Goal: Task Accomplishment & Management: Manage account settings

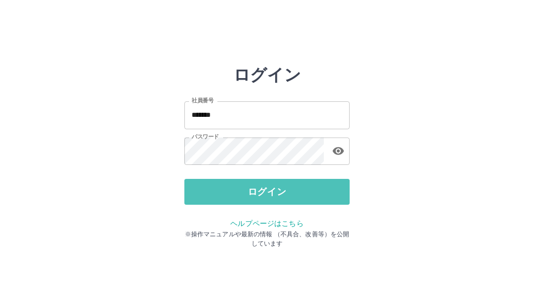
click at [283, 189] on button "ログイン" at bounding box center [266, 192] width 165 height 26
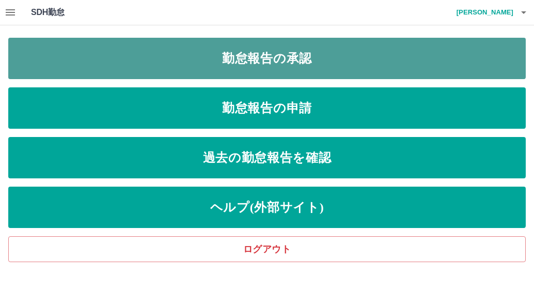
click at [261, 52] on link "勤怠報告の承認" at bounding box center [267, 58] width 518 height 41
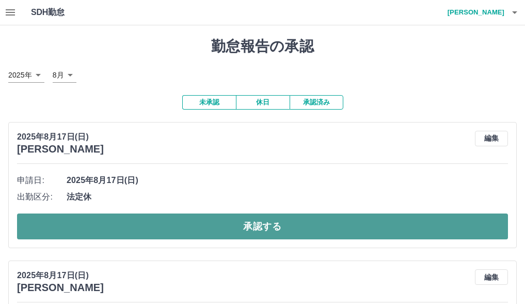
click at [260, 229] on button "承認する" at bounding box center [262, 226] width 491 height 26
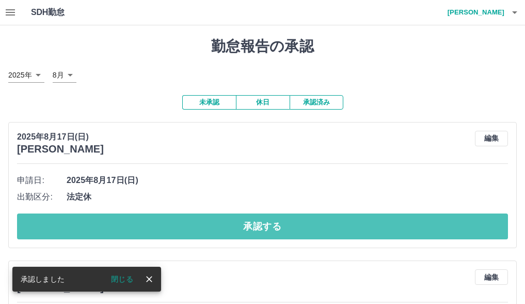
click at [260, 228] on button "承認する" at bounding box center [262, 226] width 491 height 26
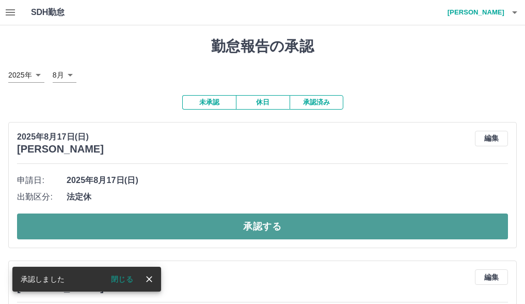
click at [260, 227] on button "承認する" at bounding box center [262, 226] width 491 height 26
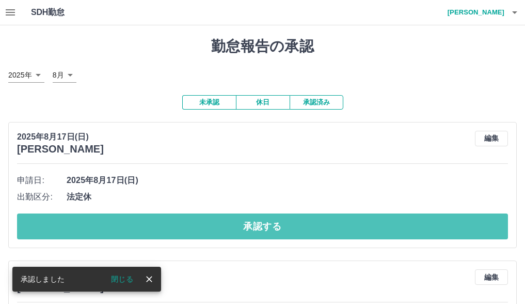
click at [263, 224] on button "承認する" at bounding box center [262, 226] width 491 height 26
click at [263, 223] on button "承認する" at bounding box center [262, 226] width 491 height 26
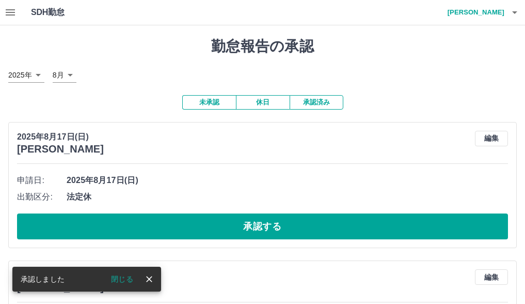
click at [263, 223] on button "承認する" at bounding box center [262, 226] width 491 height 26
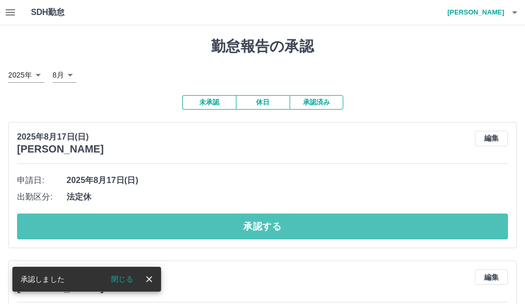
click at [263, 223] on button "承認する" at bounding box center [262, 226] width 491 height 26
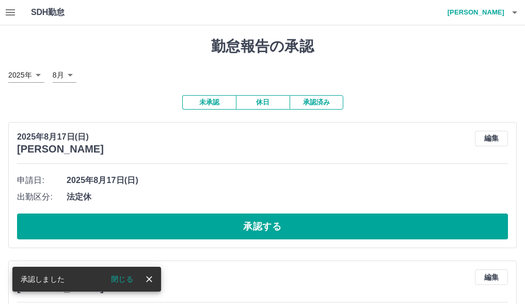
click at [263, 223] on button "承認する" at bounding box center [262, 226] width 491 height 26
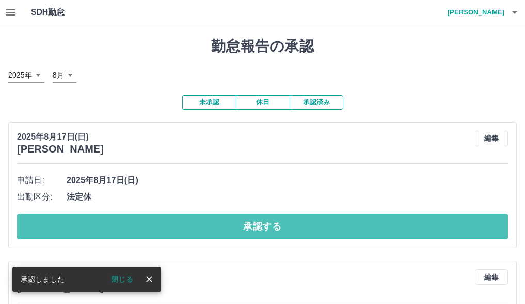
click at [263, 223] on button "承認する" at bounding box center [262, 226] width 491 height 26
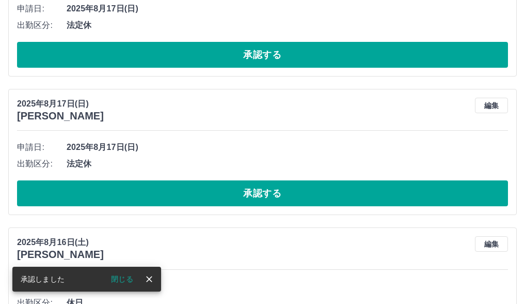
scroll to position [179, 0]
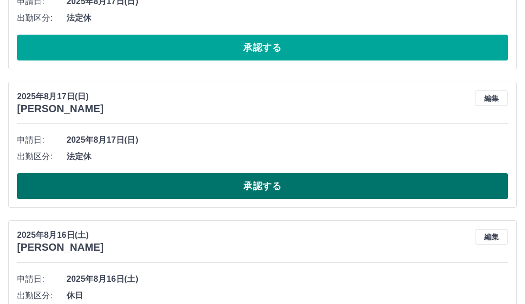
click at [280, 187] on button "承認する" at bounding box center [262, 186] width 491 height 26
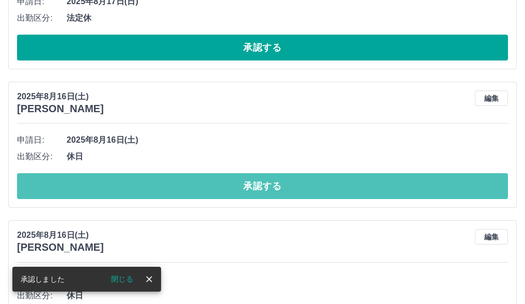
click at [280, 187] on button "承認する" at bounding box center [262, 186] width 491 height 26
click at [269, 187] on button "承認する" at bounding box center [262, 186] width 491 height 26
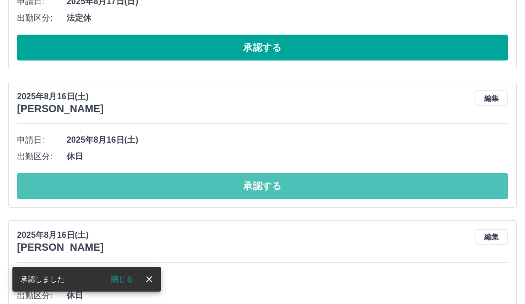
click at [269, 187] on button "承認する" at bounding box center [262, 186] width 491 height 26
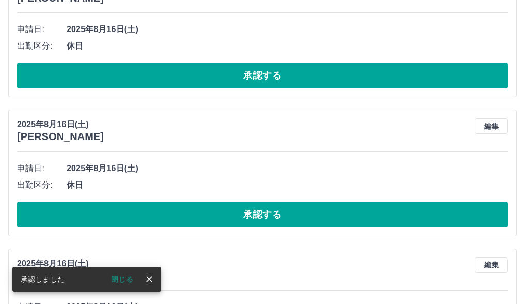
scroll to position [372, 0]
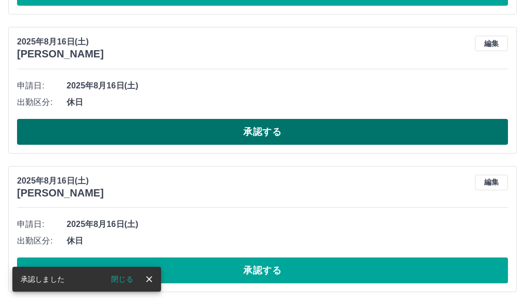
click at [267, 135] on button "承認する" at bounding box center [262, 132] width 491 height 26
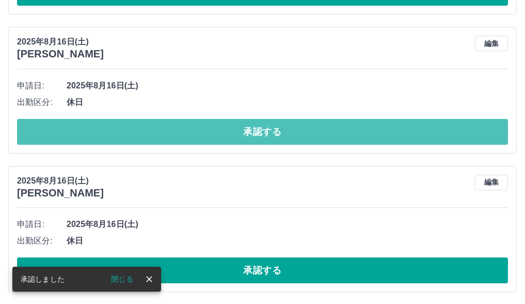
click at [269, 134] on button "承認する" at bounding box center [262, 132] width 491 height 26
click at [269, 132] on button "承認する" at bounding box center [262, 132] width 491 height 26
click at [271, 132] on button "承認する" at bounding box center [262, 132] width 491 height 26
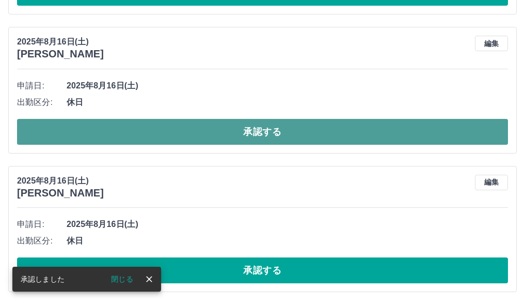
click at [271, 131] on button "承認する" at bounding box center [262, 132] width 491 height 26
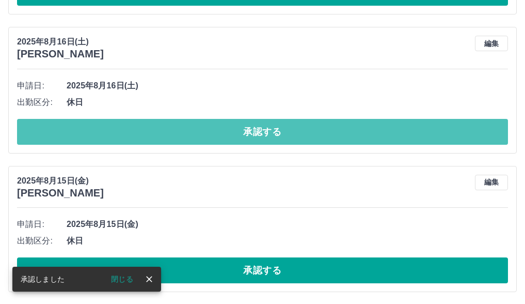
click at [271, 131] on button "承認する" at bounding box center [262, 132] width 491 height 26
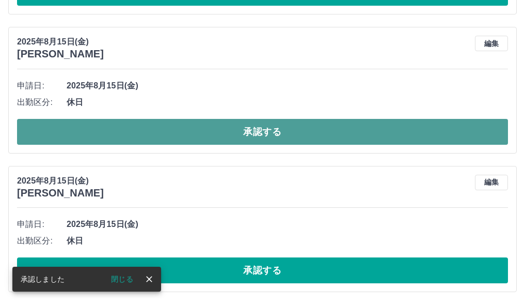
click at [271, 130] on button "承認する" at bounding box center [262, 132] width 491 height 26
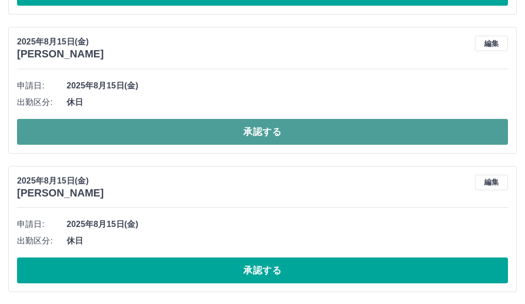
click at [276, 130] on button "承認する" at bounding box center [262, 132] width 491 height 26
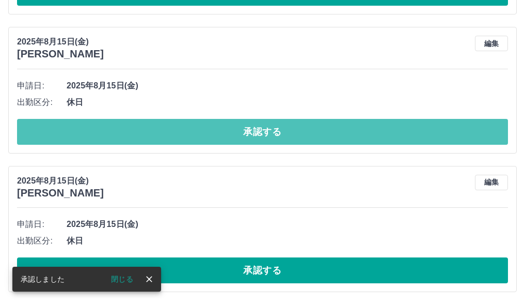
click at [266, 132] on button "承認する" at bounding box center [262, 132] width 491 height 26
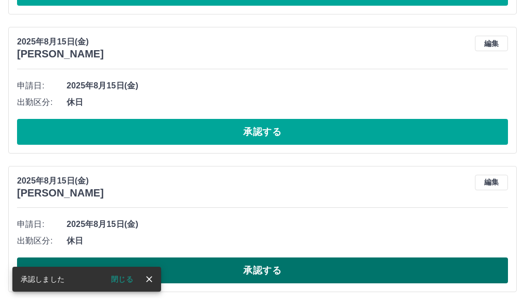
click at [258, 267] on button "承認する" at bounding box center [262, 270] width 491 height 26
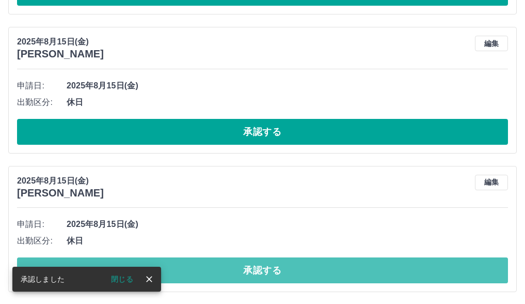
click at [258, 268] on button "承認する" at bounding box center [262, 270] width 491 height 26
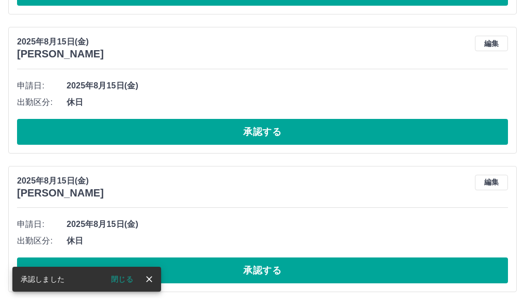
click at [260, 274] on button "承認する" at bounding box center [262, 270] width 491 height 26
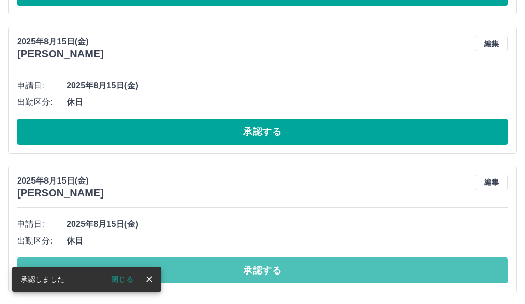
click at [260, 274] on button "承認する" at bounding box center [262, 270] width 491 height 26
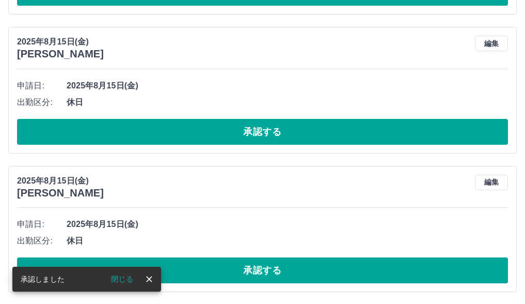
click at [274, 271] on button "承認する" at bounding box center [262, 270] width 491 height 26
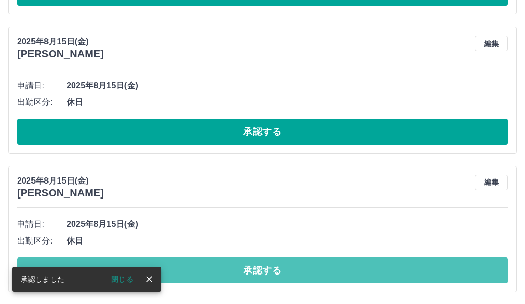
click at [274, 271] on button "承認する" at bounding box center [262, 270] width 491 height 26
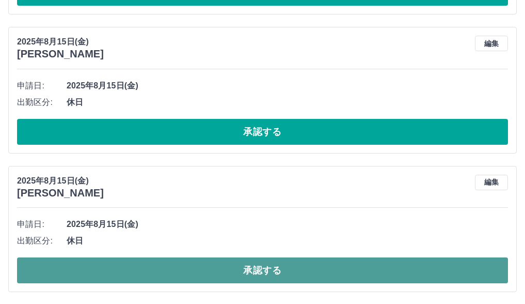
click at [273, 270] on button "承認する" at bounding box center [262, 270] width 491 height 26
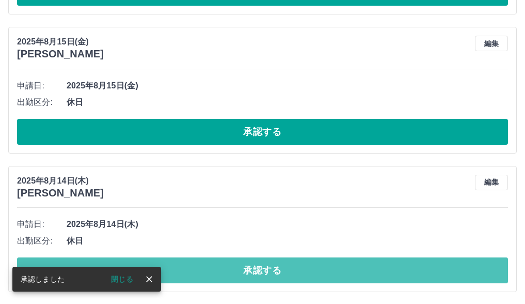
click at [273, 270] on button "承認する" at bounding box center [262, 270] width 491 height 26
click at [273, 269] on button "承認する" at bounding box center [262, 270] width 491 height 26
